Goal: Task Accomplishment & Management: Manage account settings

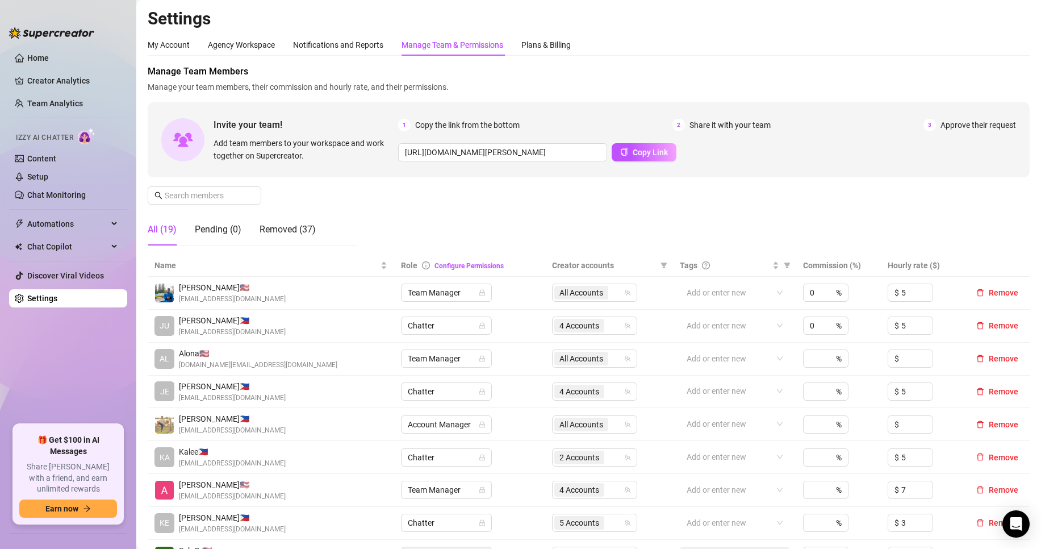
scroll to position [189, 0]
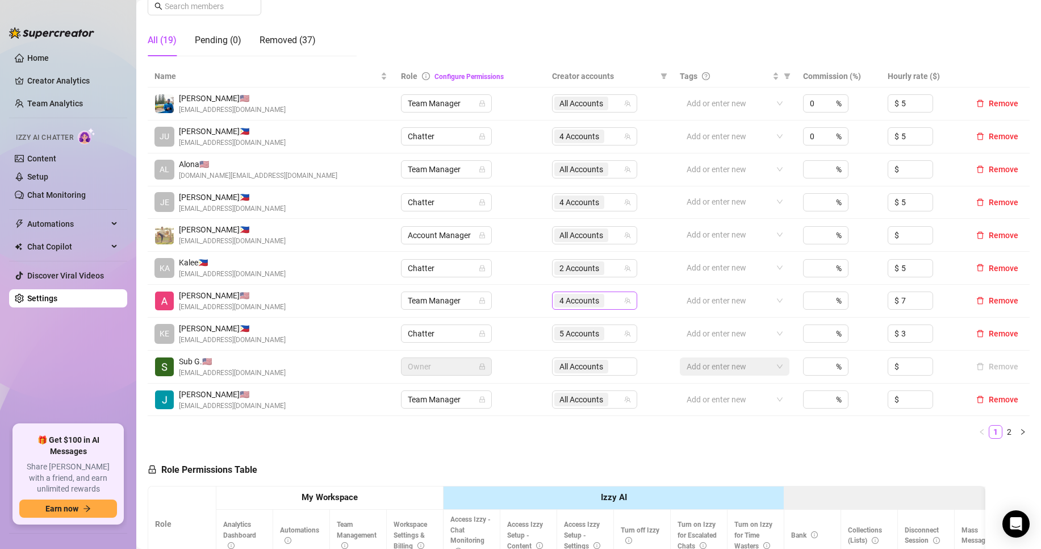
click at [560, 298] on span "4 Accounts" at bounding box center [580, 300] width 40 height 12
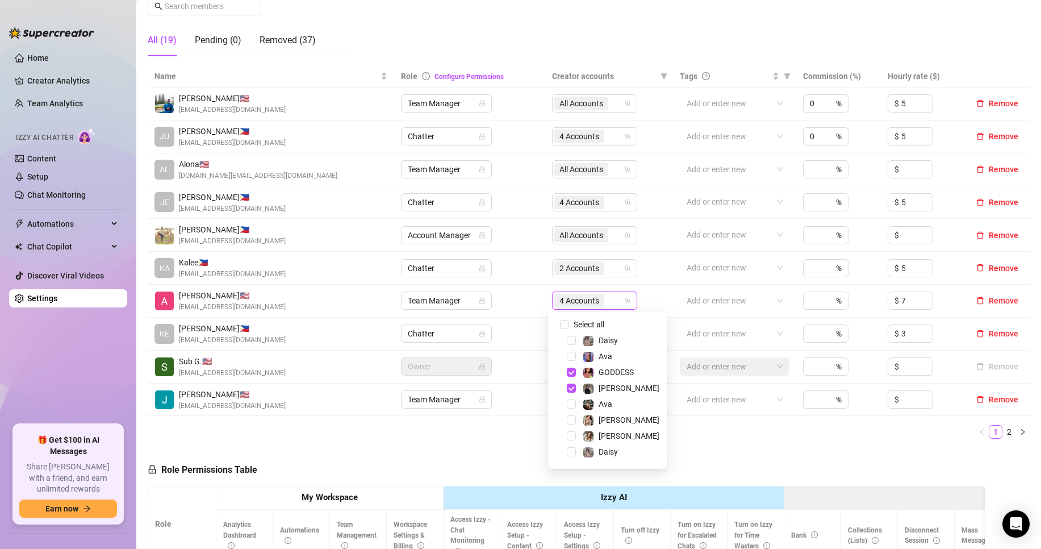
click at [626, 411] on div "Ava" at bounding box center [607, 404] width 113 height 14
drag, startPoint x: 622, startPoint y: 416, endPoint x: 643, endPoint y: 510, distance: 96.1
click at [622, 416] on span "[PERSON_NAME]" at bounding box center [621, 420] width 86 height 14
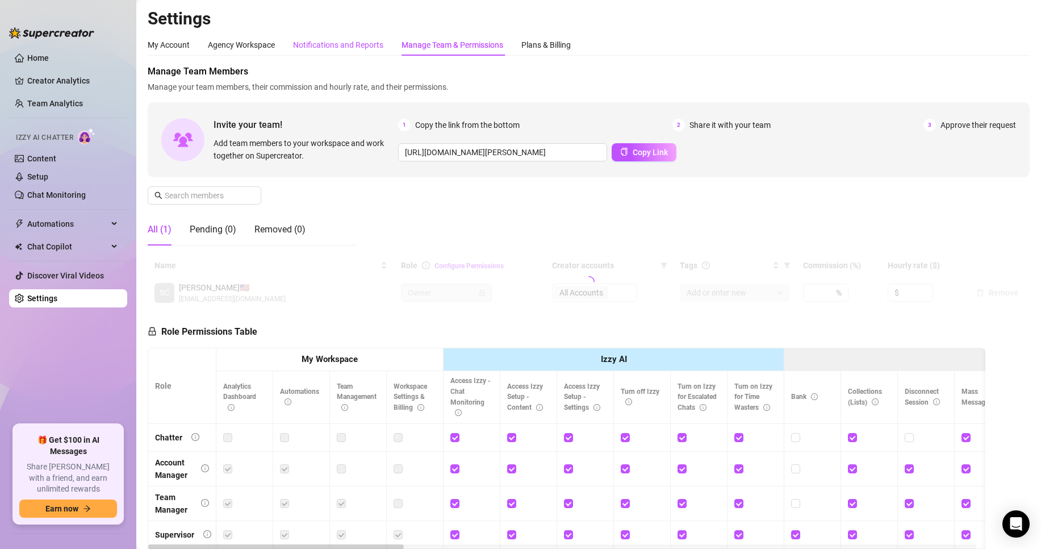
click at [372, 49] on div "Notifications and Reports" at bounding box center [338, 45] width 90 height 12
click at [372, 46] on div "Notifications and Reports" at bounding box center [338, 45] width 90 height 12
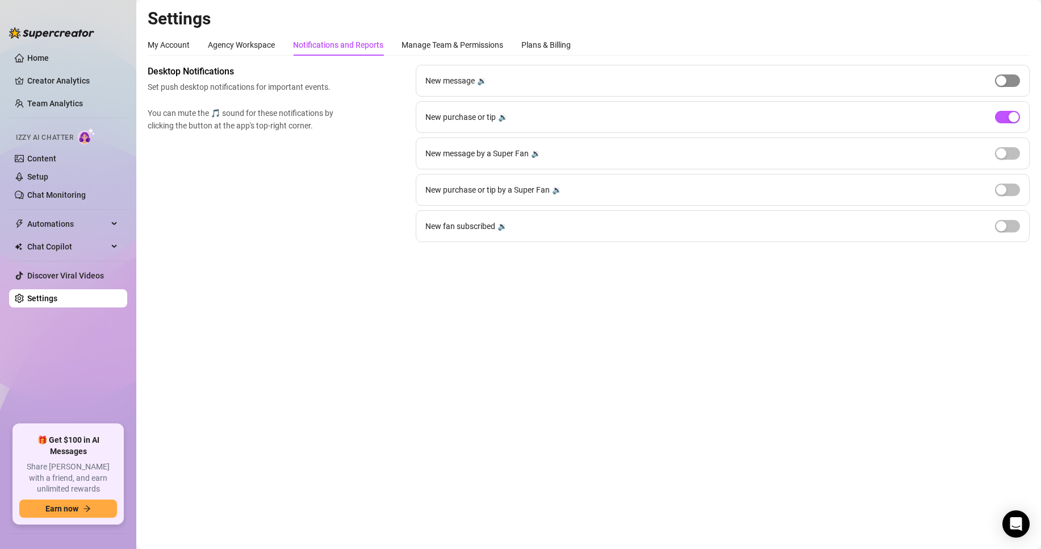
click at [1011, 86] on span "button" at bounding box center [1007, 80] width 25 height 12
click at [48, 177] on link "Setup" at bounding box center [37, 176] width 21 height 9
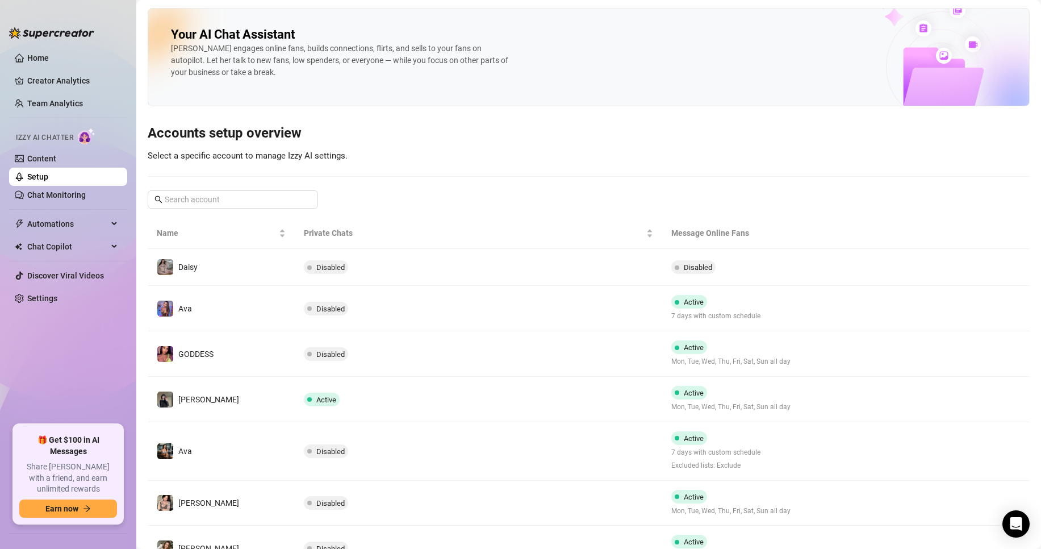
click at [454, 486] on td "Disabled" at bounding box center [479, 503] width 368 height 45
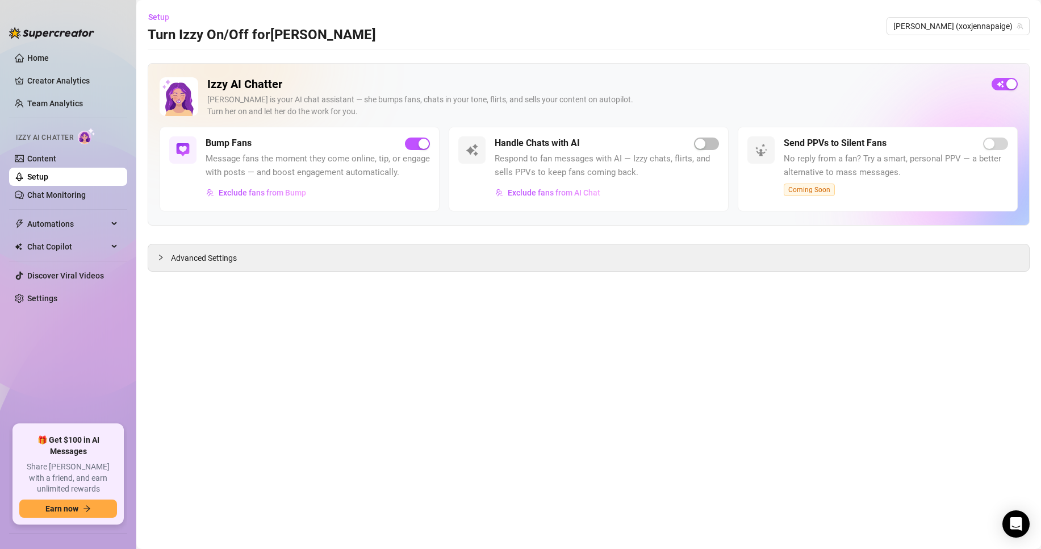
click at [703, 146] on div "button" at bounding box center [700, 144] width 10 height 10
click at [597, 190] on span "Exclude fans from AI Chat" at bounding box center [554, 192] width 93 height 9
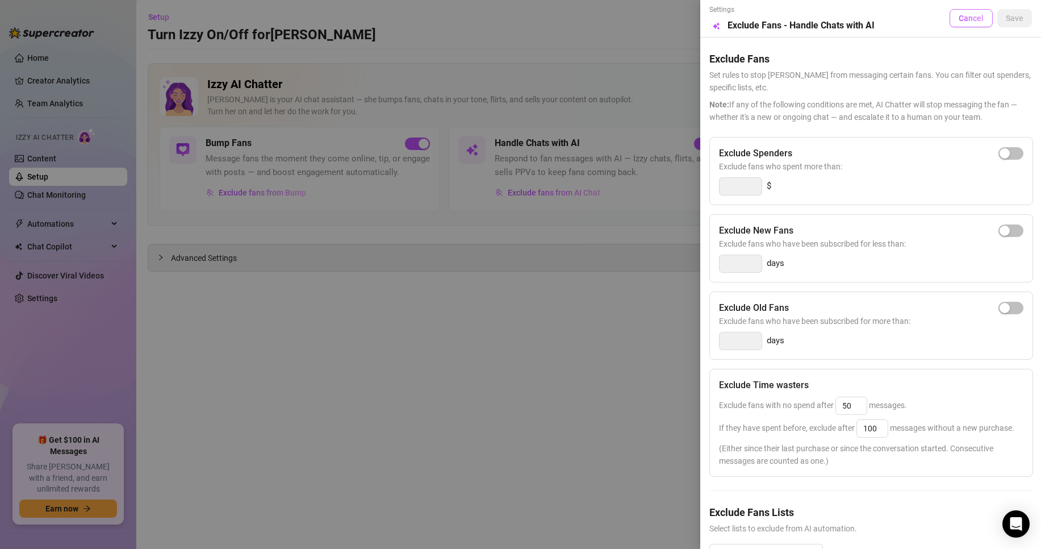
click at [976, 18] on button "Cancel" at bounding box center [971, 18] width 43 height 18
